Goal: Task Accomplishment & Management: Use online tool/utility

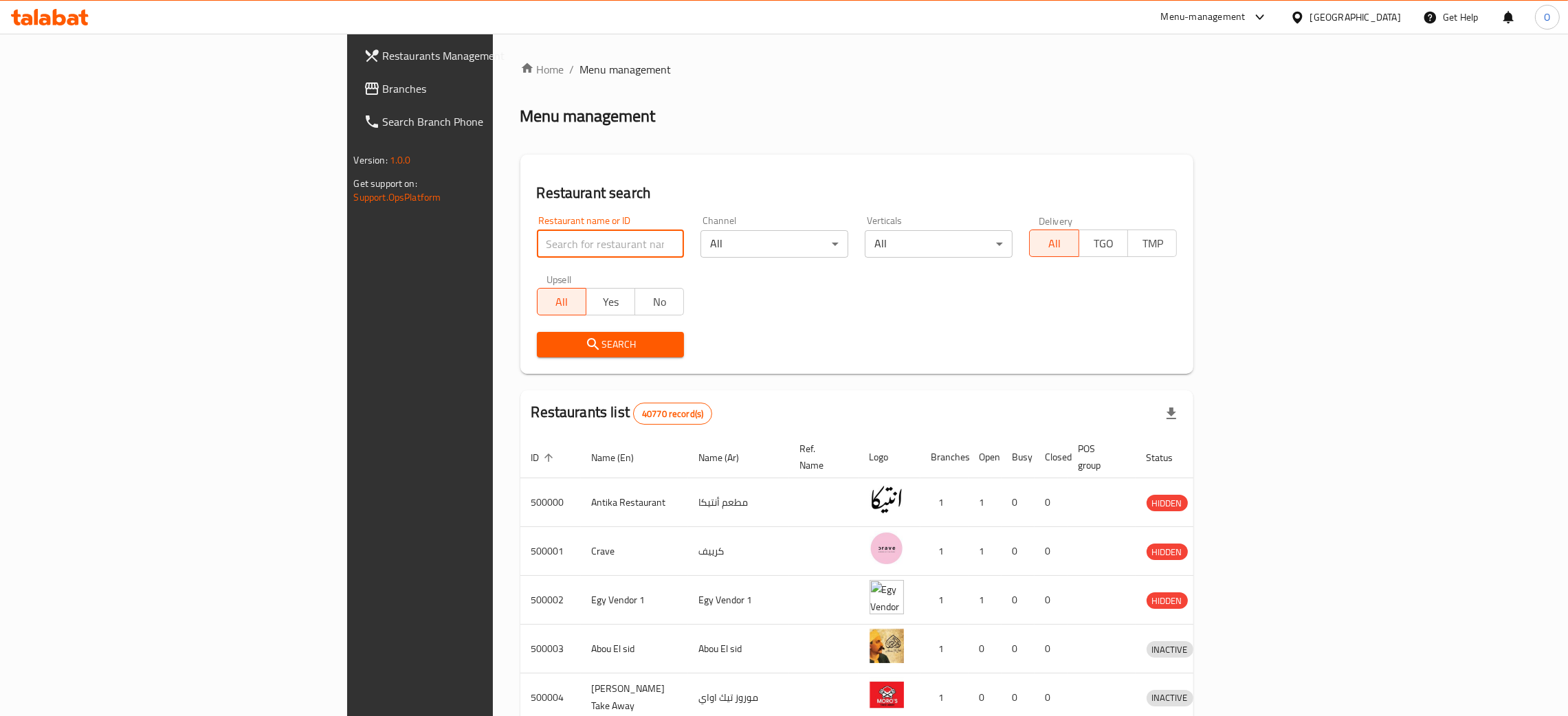
click at [537, 244] on input "search" at bounding box center [611, 244] width 148 height 28
paste input "Star Juice"
type input "Star Juice"
click button "Search" at bounding box center [611, 344] width 148 height 25
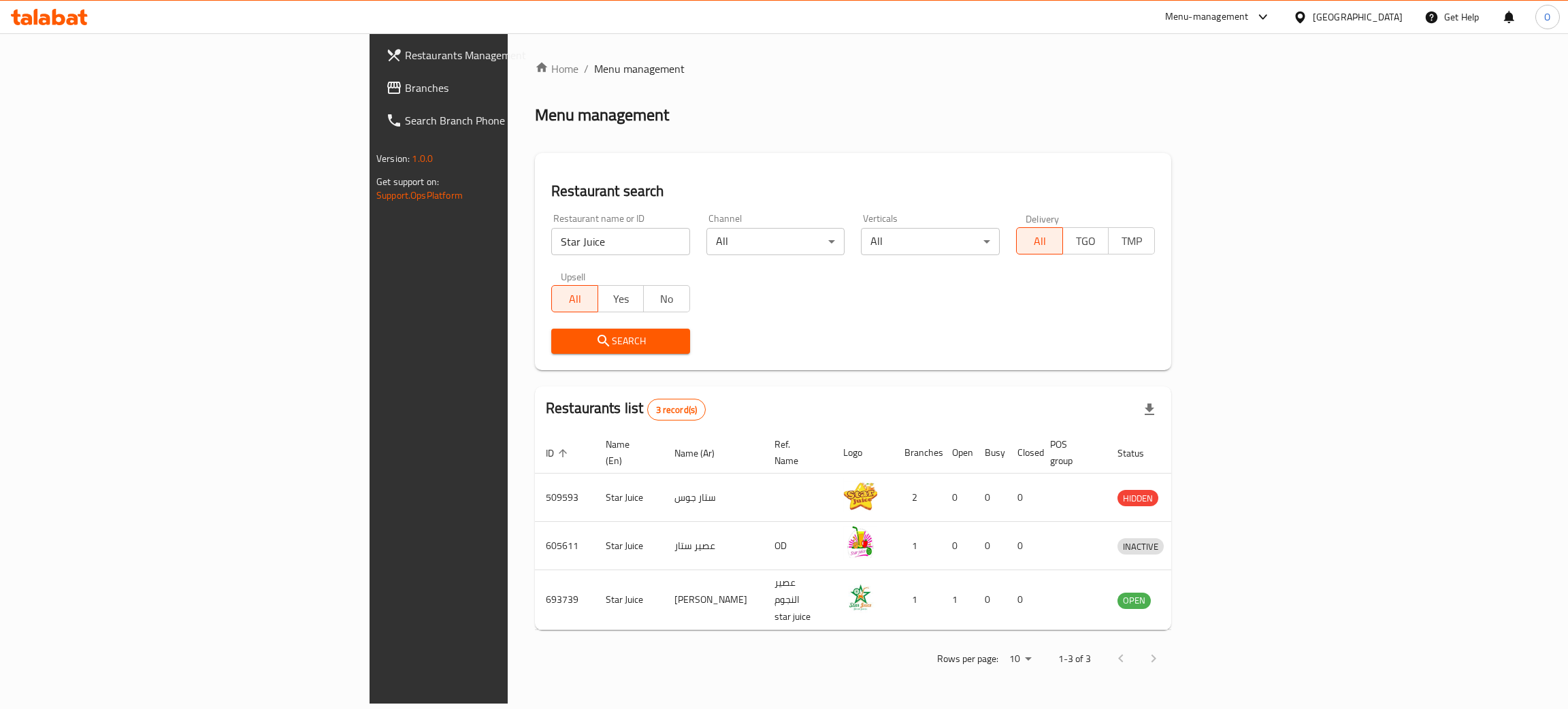
click at [1383, 20] on div "[GEOGRAPHIC_DATA]" at bounding box center [1357, 17] width 90 height 15
type input "bah"
click at [1271, 102] on div "[GEOGRAPHIC_DATA]" at bounding box center [1300, 109] width 204 height 31
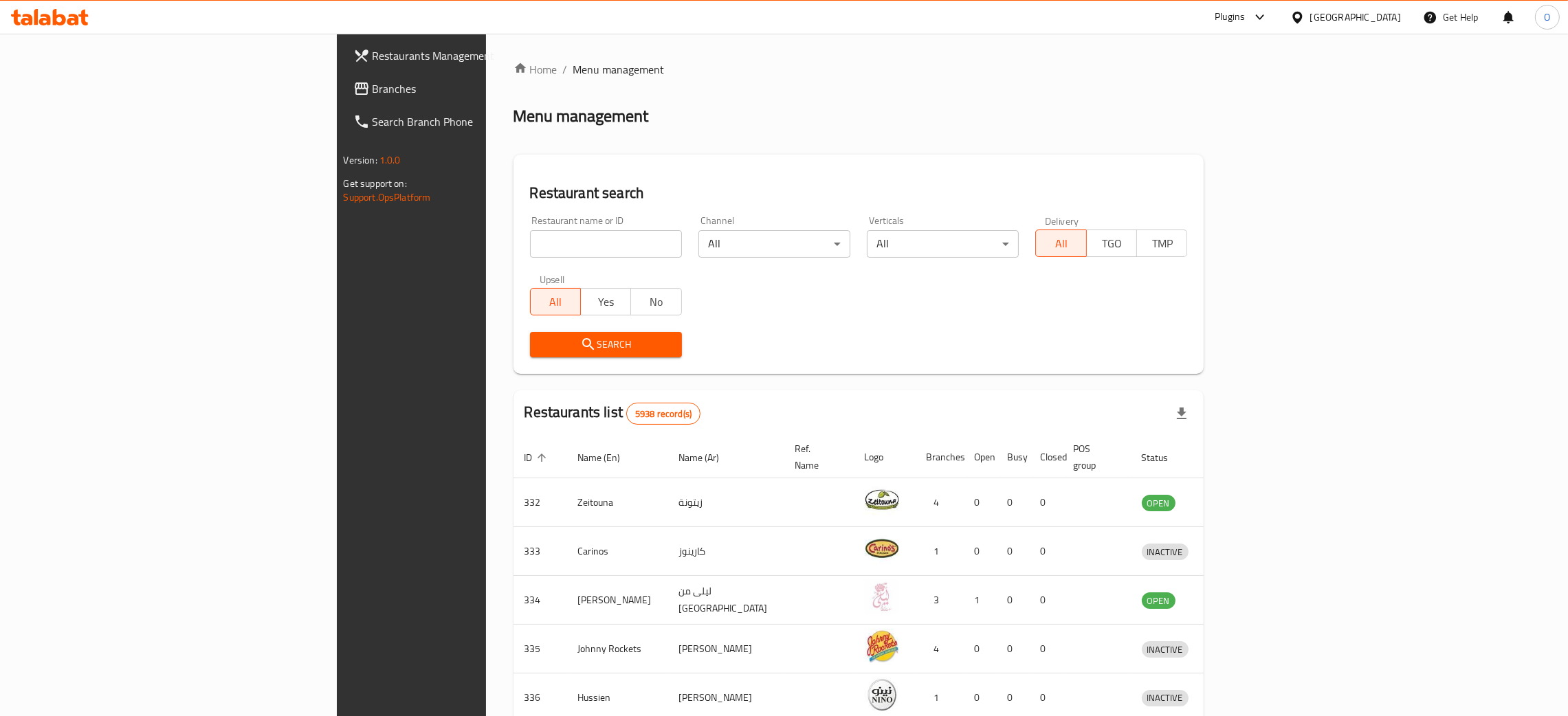
click at [530, 247] on input "search" at bounding box center [606, 244] width 152 height 28
paste input "DECORATING MEMORIES"
click button "Search" at bounding box center [606, 344] width 152 height 25
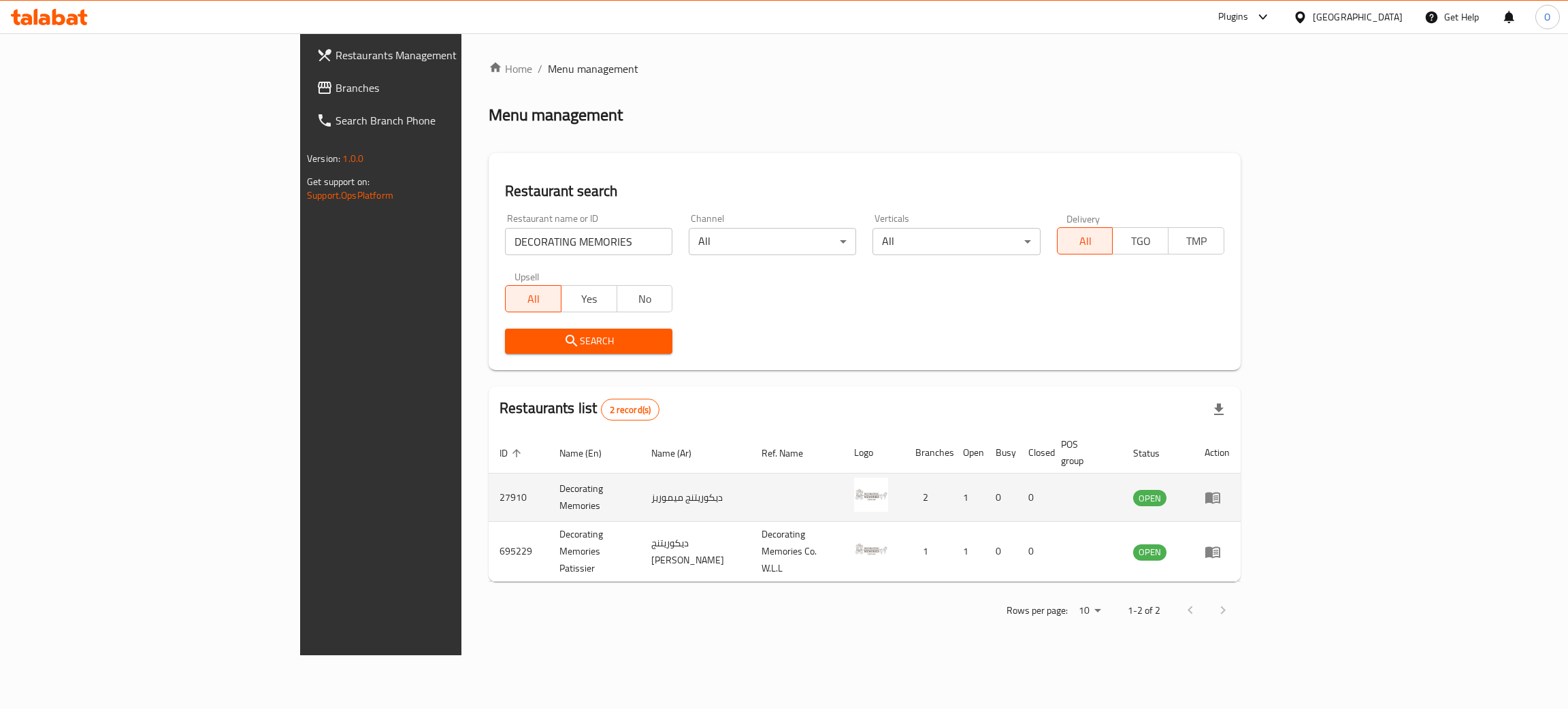
click at [489, 488] on td "27910" at bounding box center [518, 498] width 60 height 48
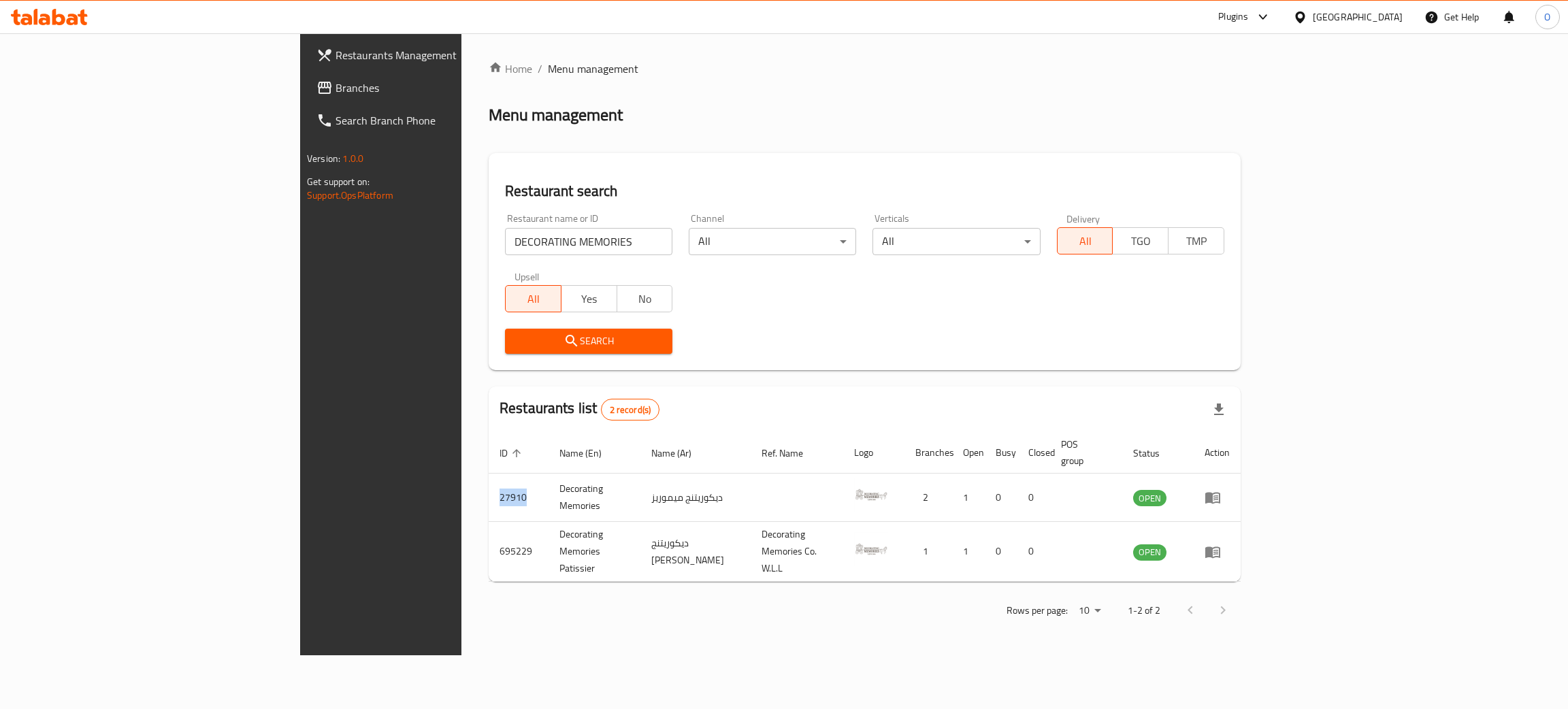
copy td "27910"
drag, startPoint x: 448, startPoint y: 251, endPoint x: 129, endPoint y: 230, distance: 319.7
click at [300, 232] on div "Restaurants Management Branches Search Branch Phone Version: 1.0.0 Get support …" at bounding box center [784, 344] width 968 height 622
paste input "27910"
type input "27910"
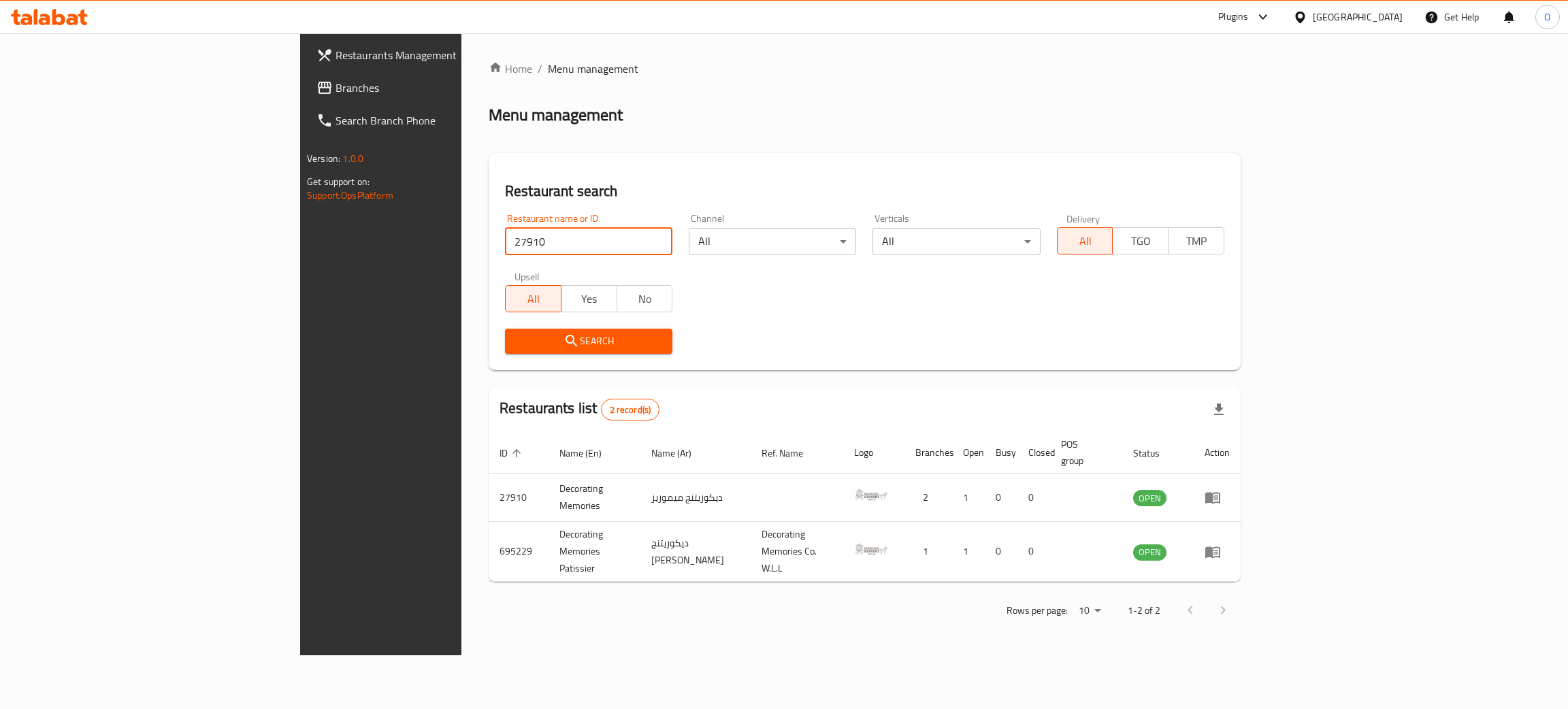
click button "Search" at bounding box center [588, 341] width 167 height 25
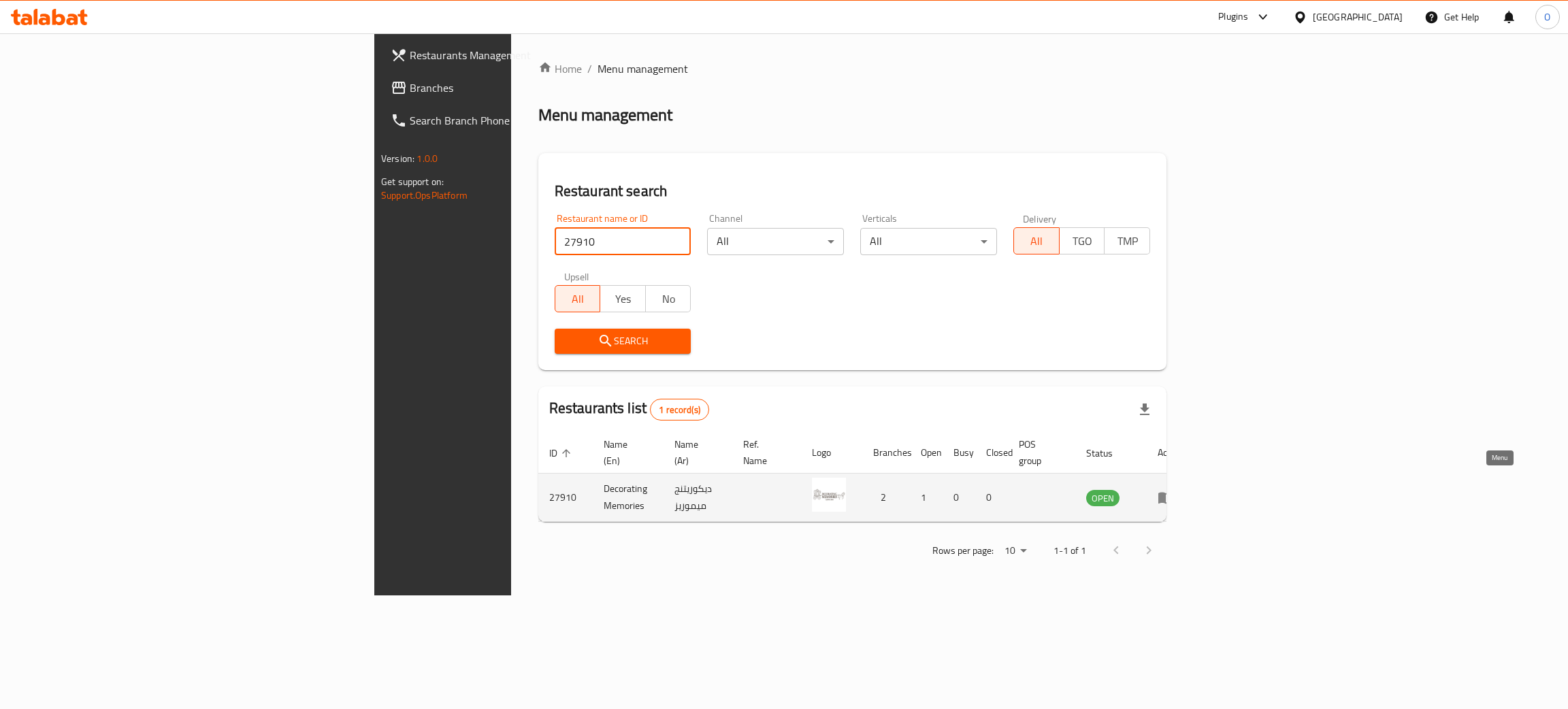
click at [1171, 495] on icon "enhanced table" at bounding box center [1169, 498] width 5 height 6
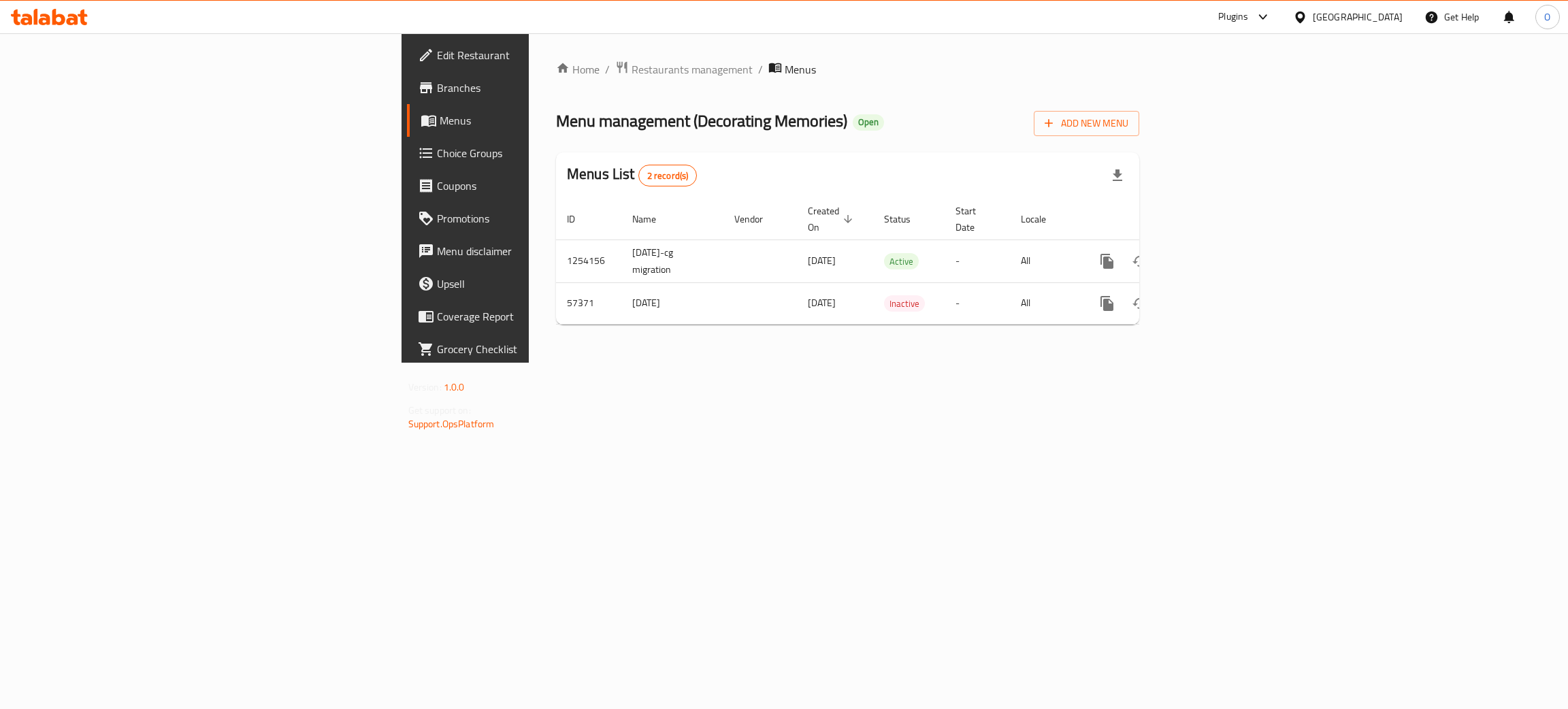
click at [437, 89] on span "Branches" at bounding box center [545, 88] width 215 height 16
click at [1211, 254] on icon "enhanced table" at bounding box center [1205, 260] width 12 height 12
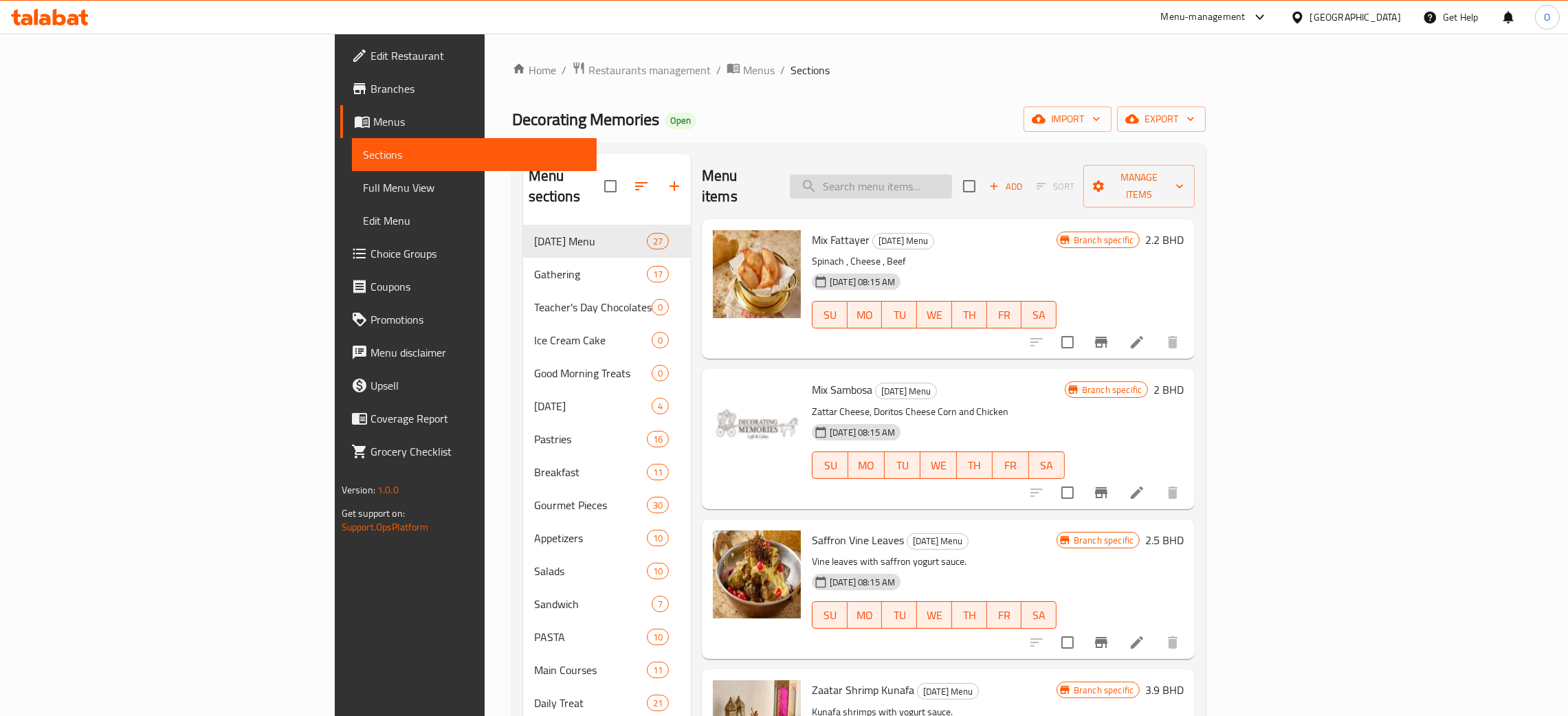
click at [952, 176] on input "search" at bounding box center [871, 187] width 162 height 24
paste input "DM Lasagna"
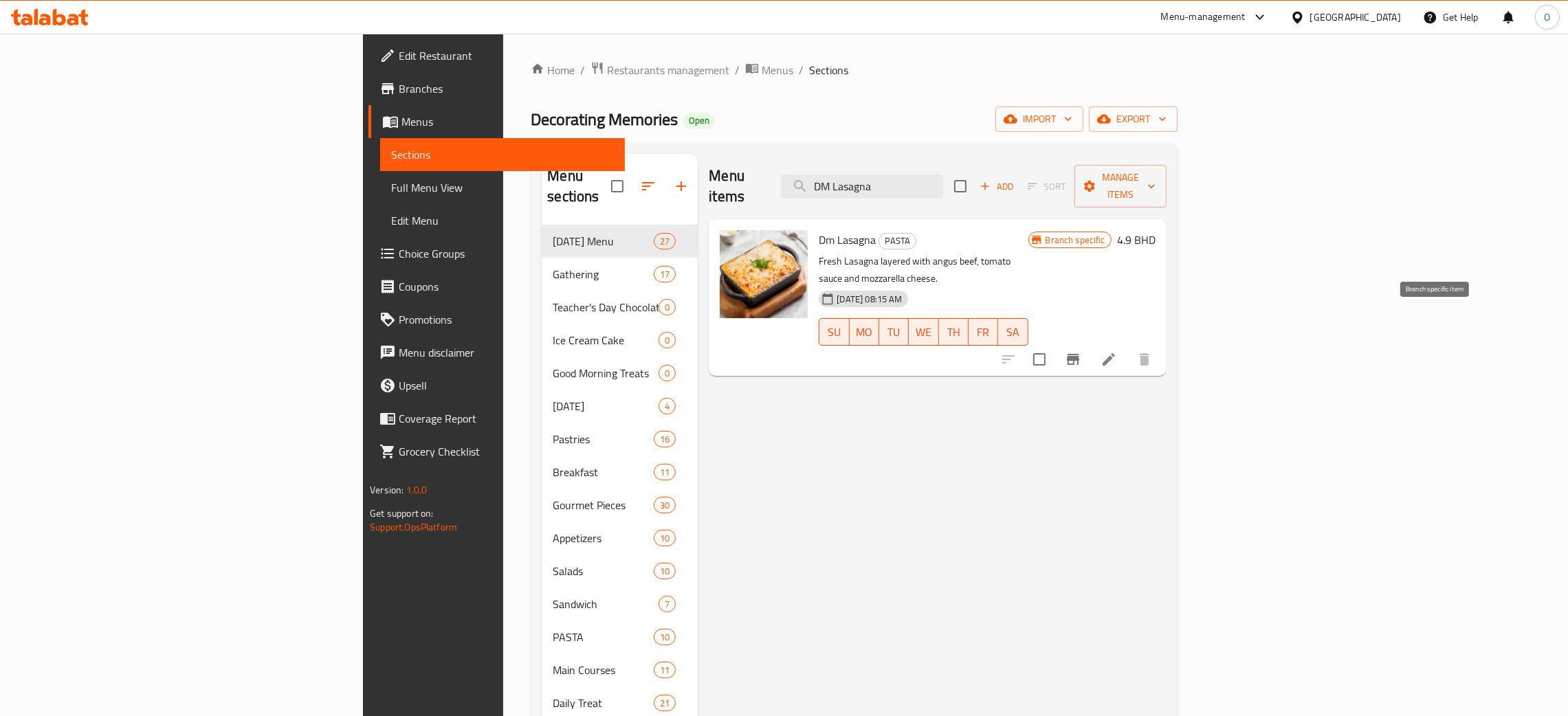
type input "DM Lasagna"
click at [1082, 352] on icon "Branch-specific-item" at bounding box center [1073, 360] width 16 height 16
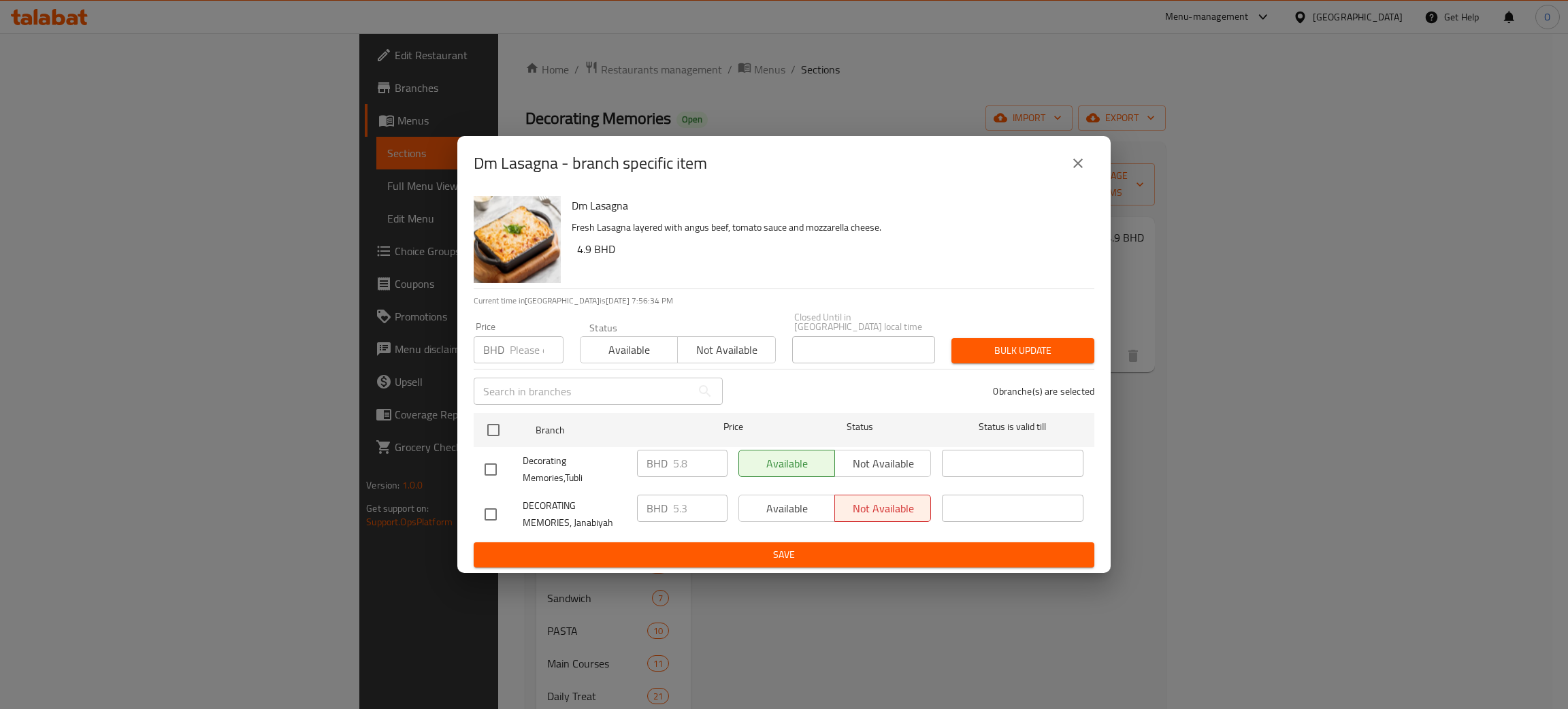
drag, startPoint x: 1265, startPoint y: 505, endPoint x: 1248, endPoint y: 504, distance: 17.0
click at [1258, 504] on div "Dm Lasagna - branch specific item Dm Lasagna Fresh Lasagna layered with angus b…" at bounding box center [784, 354] width 1568 height 709
